Goal: Task Accomplishment & Management: Manage account settings

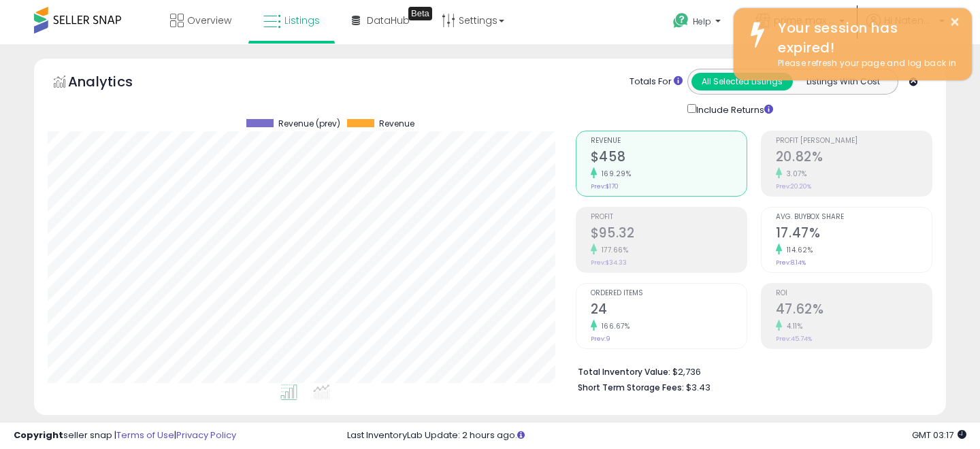
select select "**"
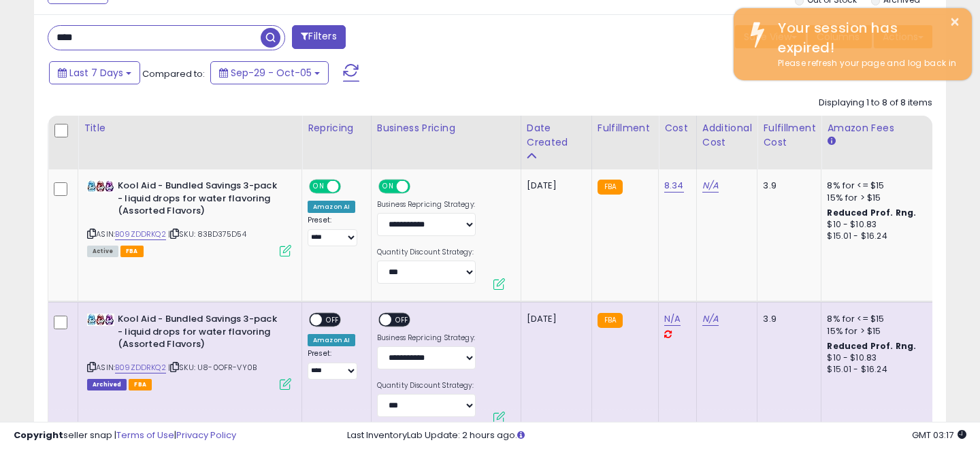
scroll to position [0, 1]
